Goal: Information Seeking & Learning: Learn about a topic

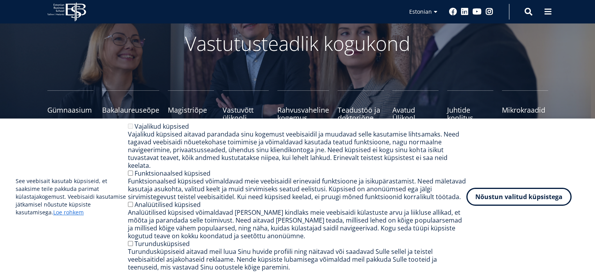
scroll to position [42, 0]
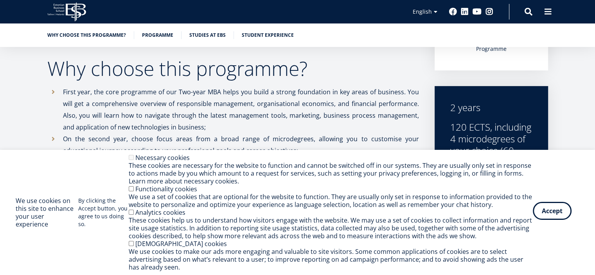
click at [562, 211] on button "Accept" at bounding box center [552, 211] width 39 height 18
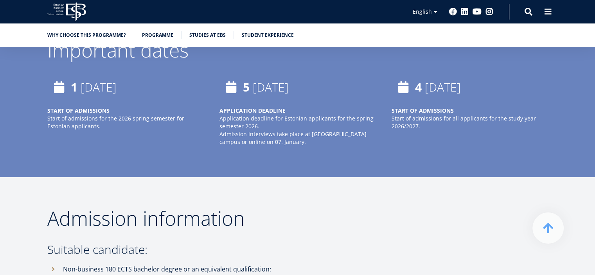
scroll to position [1816, 0]
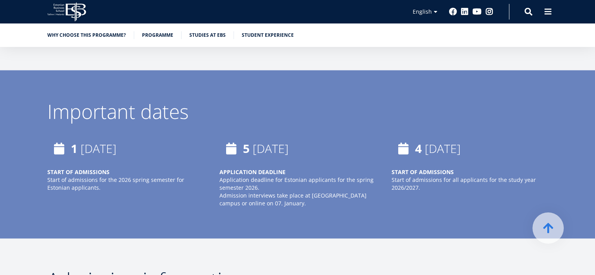
drag, startPoint x: 416, startPoint y: 119, endPoint x: 502, endPoint y: 118, distance: 86.1
click at [502, 137] on div "[DATE]" at bounding box center [469, 148] width 157 height 23
click at [409, 192] on div "[DATE] START OF ADMISSIONS Start of admissions for the 2026 spring semester for…" at bounding box center [290, 180] width 517 height 86
drag, startPoint x: 415, startPoint y: 119, endPoint x: 526, endPoint y: 113, distance: 111.7
click at [526, 137] on div "[DATE]" at bounding box center [469, 148] width 157 height 23
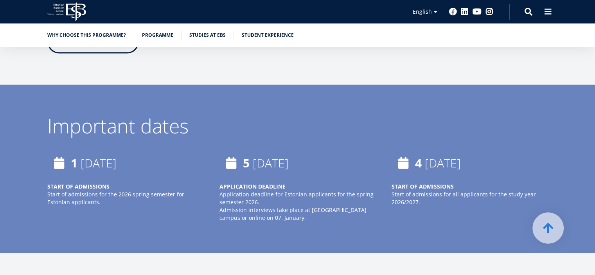
scroll to position [1801, 0]
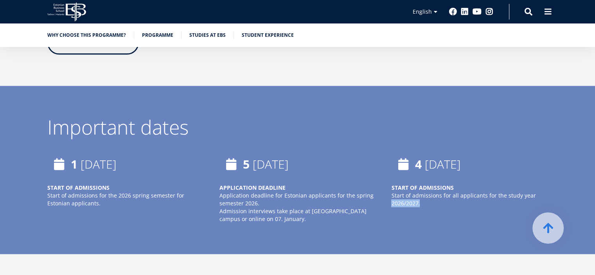
drag, startPoint x: 423, startPoint y: 180, endPoint x: 388, endPoint y: 177, distance: 35.0
click at [388, 177] on div "[DATE] START OF ADMISSIONS Start of admissions for all applicants for the study…" at bounding box center [462, 188] width 172 height 70
click at [422, 183] on div "[DATE] START OF ADMISSIONS Start of admissions for all applicants for the study…" at bounding box center [462, 188] width 172 height 70
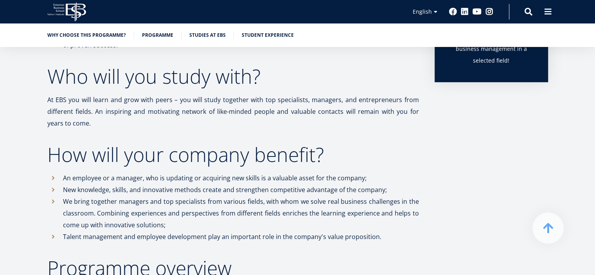
scroll to position [587, 0]
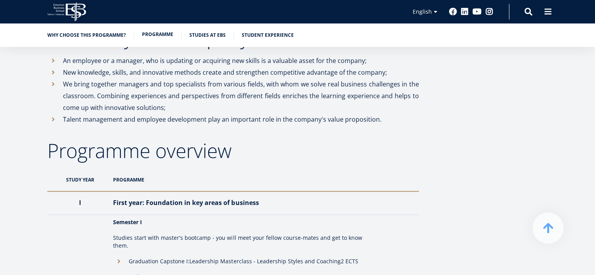
click at [147, 33] on link "Programme" at bounding box center [157, 35] width 31 height 8
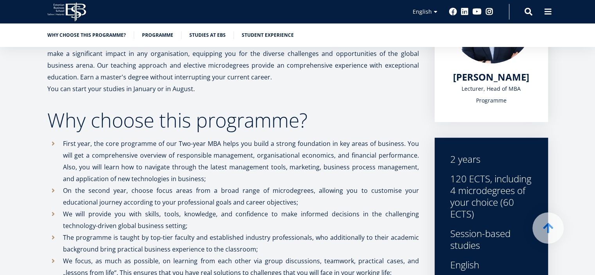
scroll to position [196, 0]
